Goal: Transaction & Acquisition: Download file/media

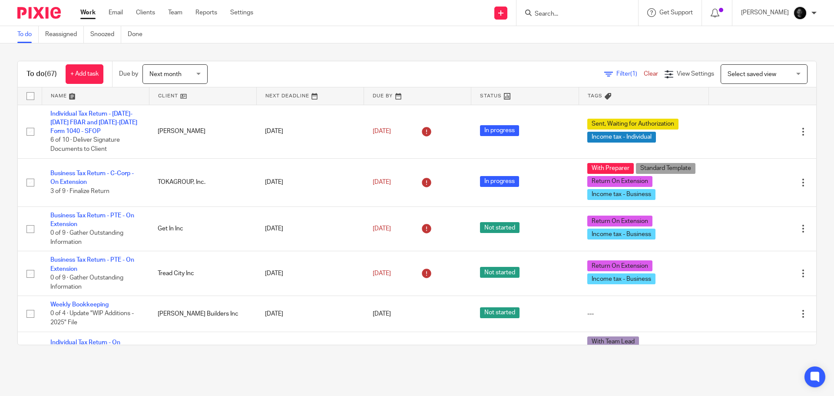
scroll to position [478, 0]
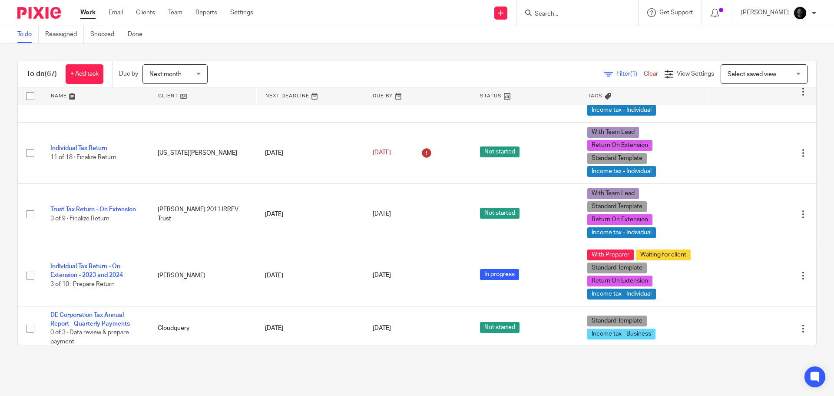
click at [587, 16] on input "Search" at bounding box center [573, 14] width 78 height 8
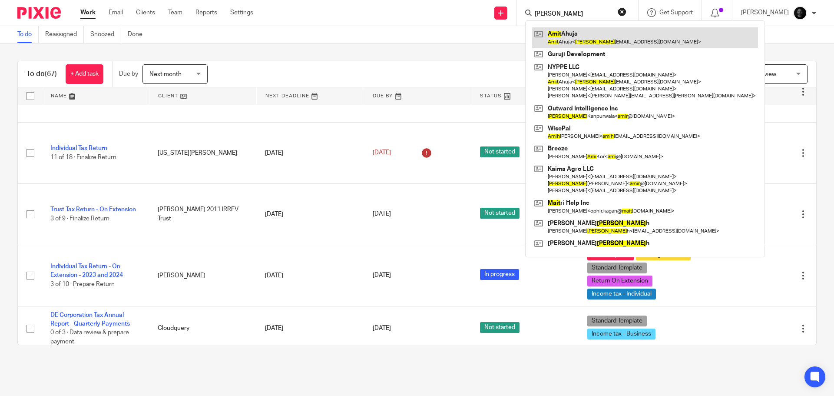
type input "amit"
click at [600, 36] on link at bounding box center [645, 37] width 226 height 20
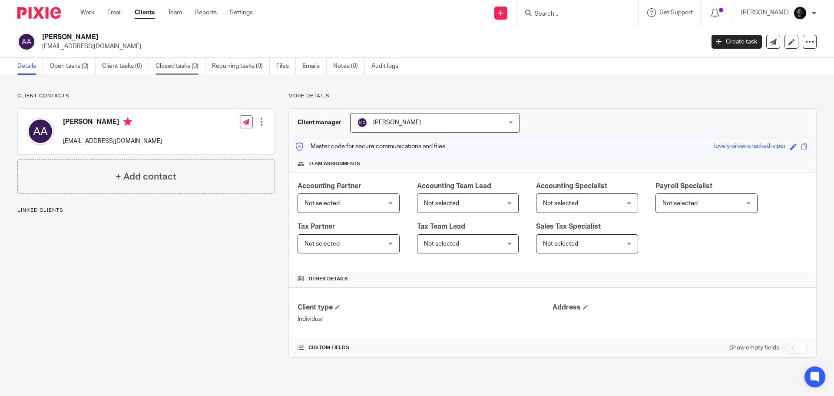
click at [181, 66] on link "Closed tasks (0)" at bounding box center [181, 66] width 50 height 17
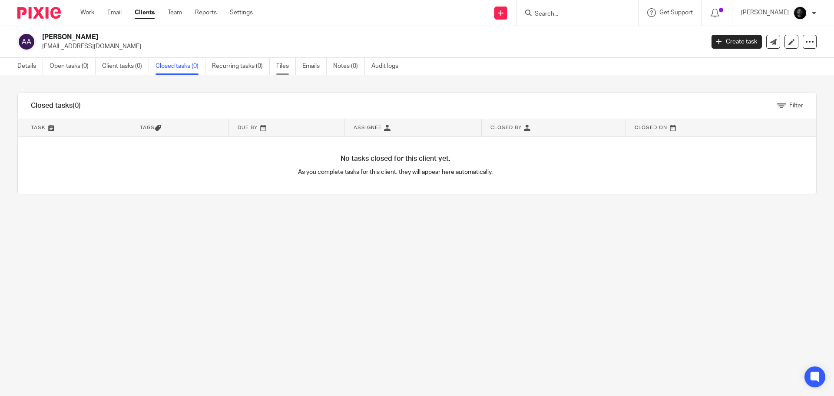
click at [290, 61] on link "Files" at bounding box center [286, 66] width 20 height 17
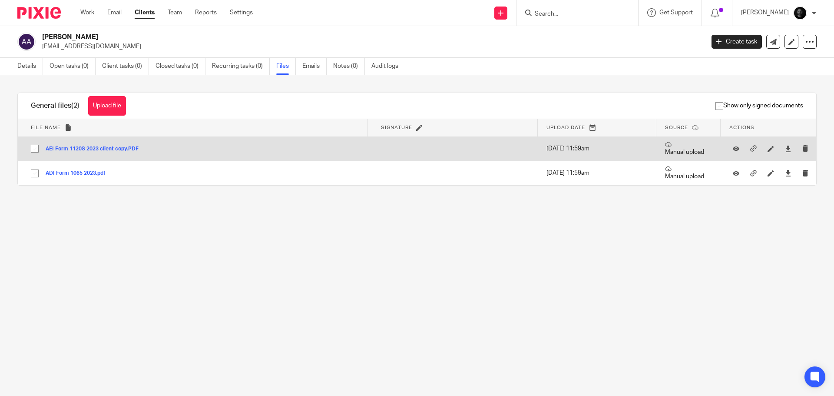
click at [37, 150] on input "checkbox" at bounding box center [35, 148] width 17 height 17
checkbox input "true"
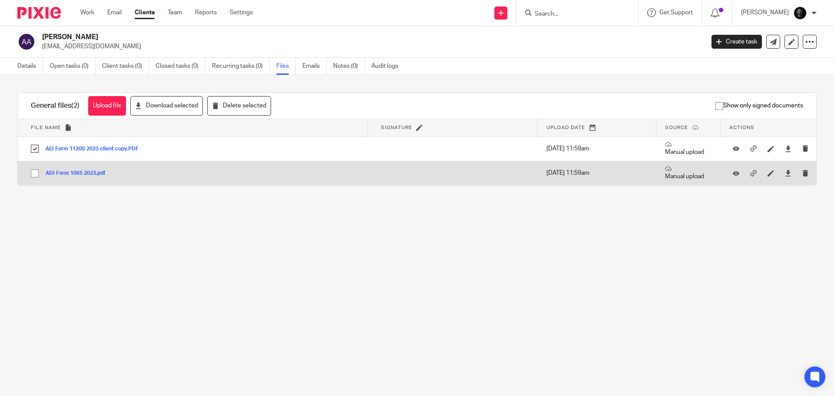
click at [33, 169] on input "checkbox" at bounding box center [35, 173] width 17 height 17
checkbox input "true"
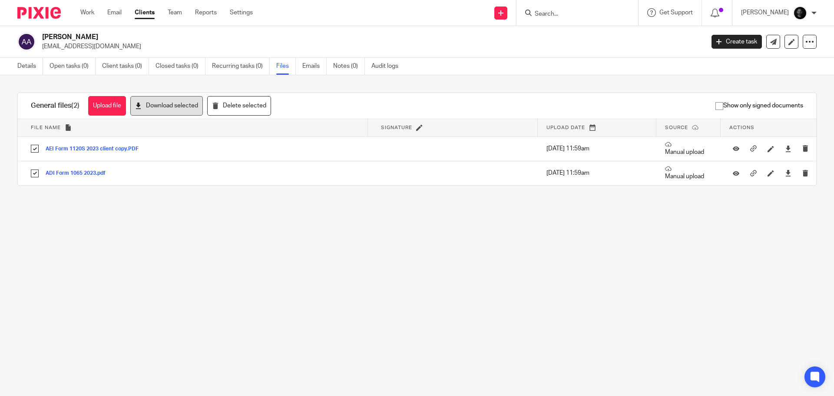
click at [172, 107] on button "Download selected" at bounding box center [166, 106] width 73 height 20
